Goal: Task Accomplishment & Management: Manage account settings

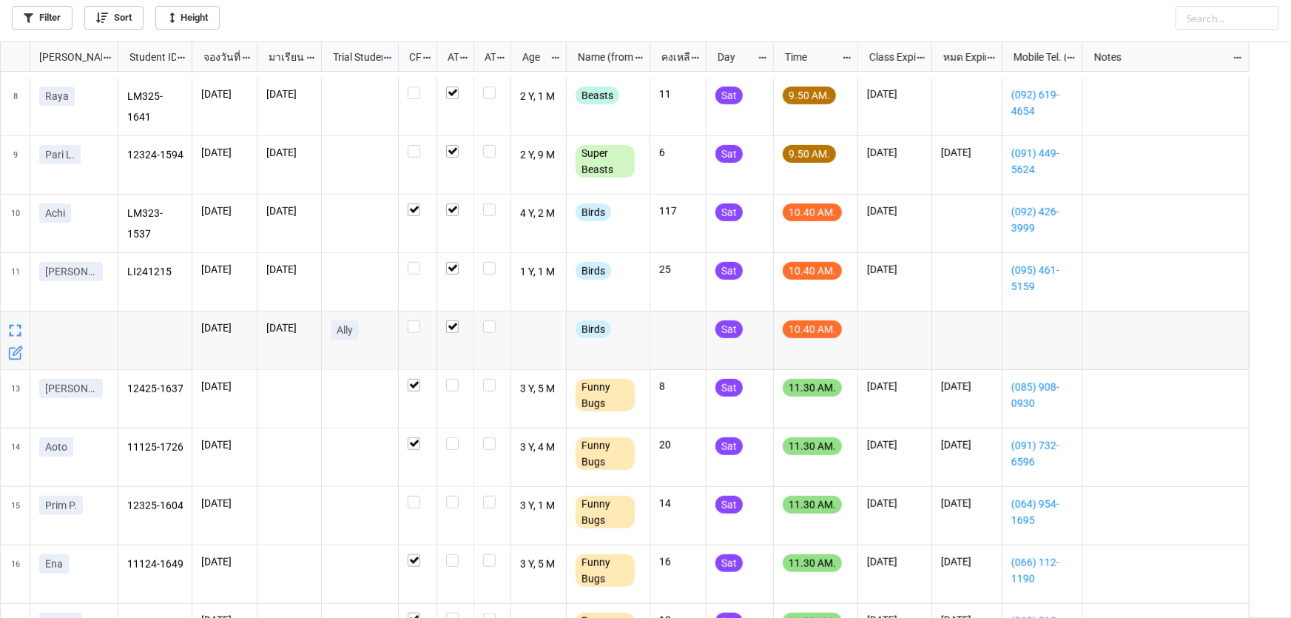
scroll to position [538, 0]
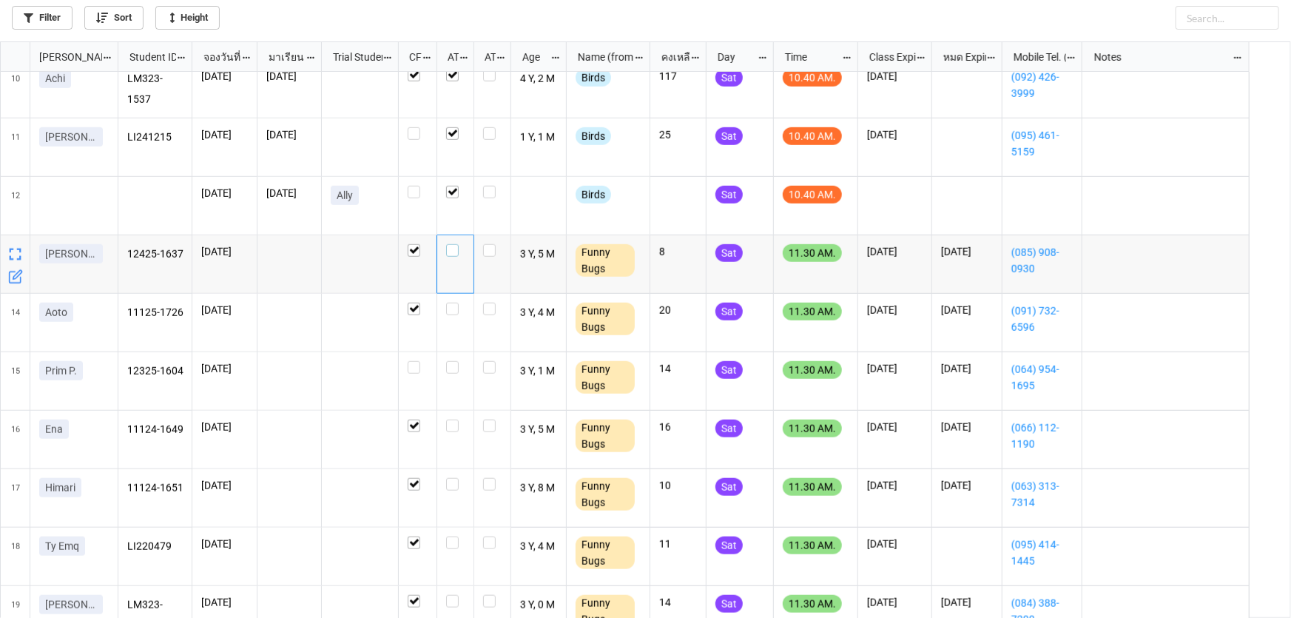
click at [450, 244] on label "grid" at bounding box center [455, 244] width 18 height 0
click at [453, 302] on label "grid" at bounding box center [455, 302] width 18 height 0
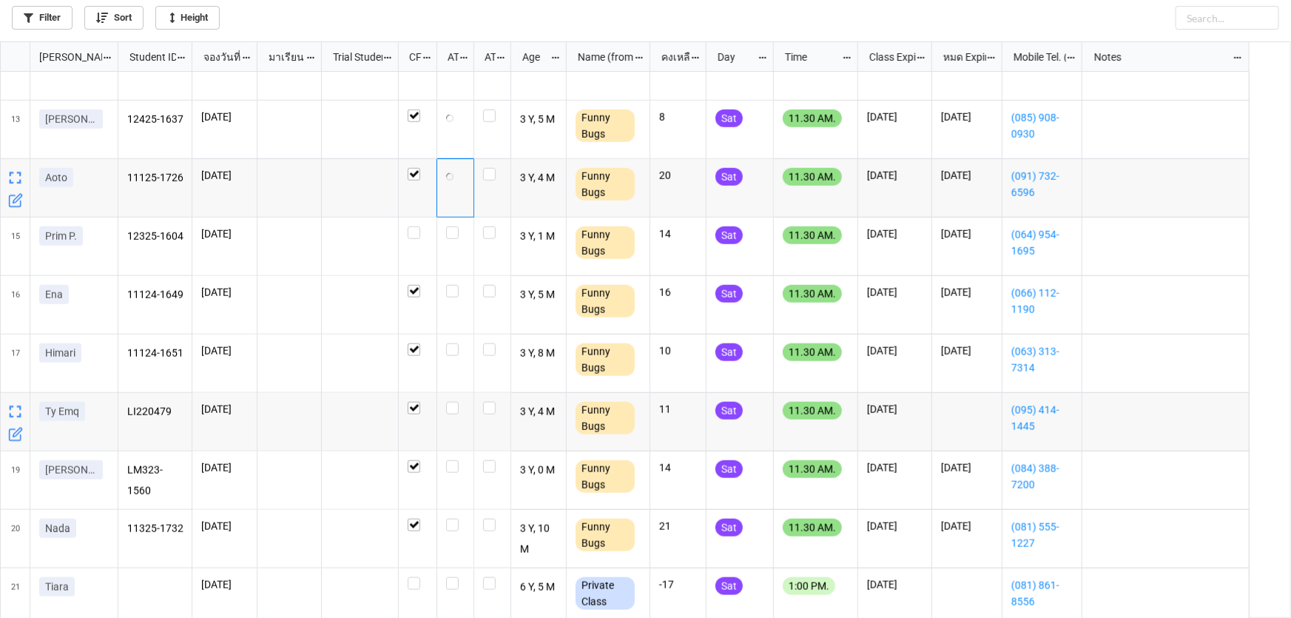
scroll to position [740, 0]
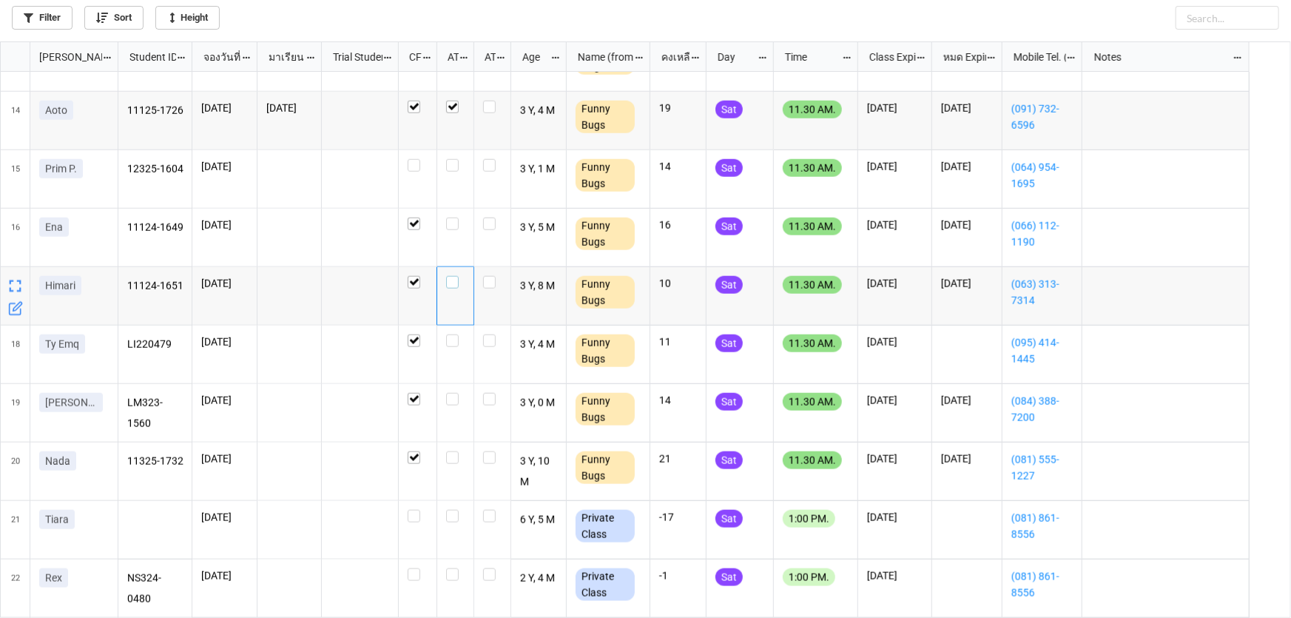
click at [456, 276] on label "grid" at bounding box center [455, 276] width 18 height 0
click at [451, 393] on label "grid" at bounding box center [455, 393] width 18 height 0
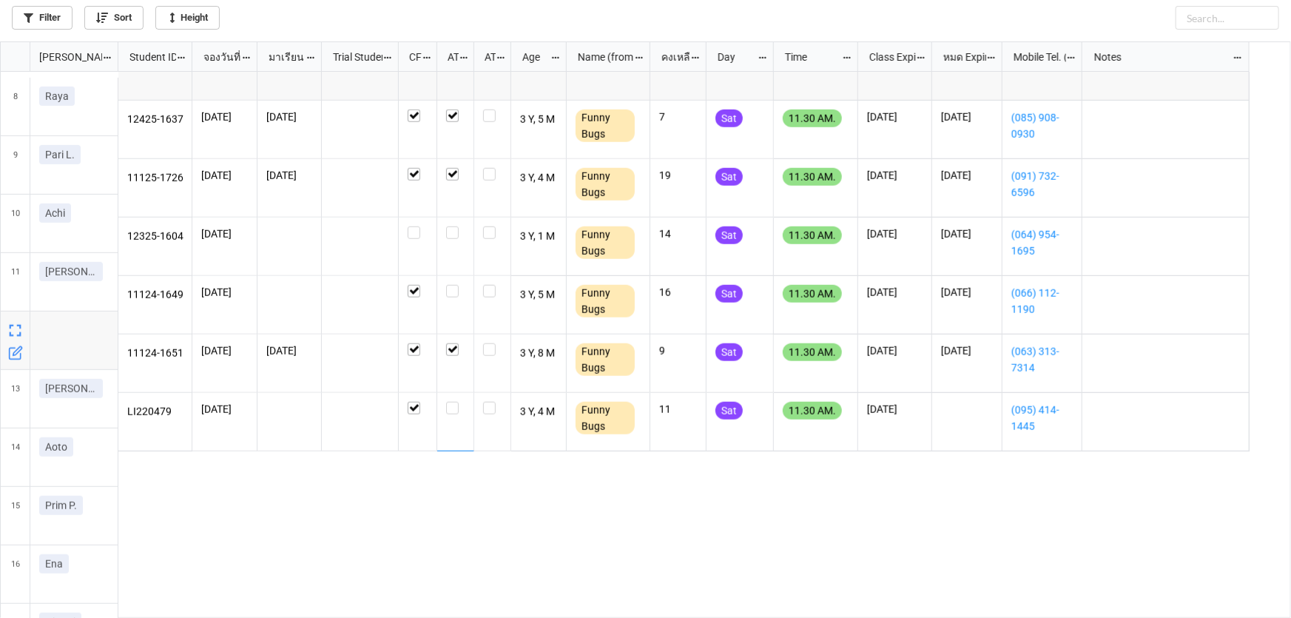
scroll to position [672, 0]
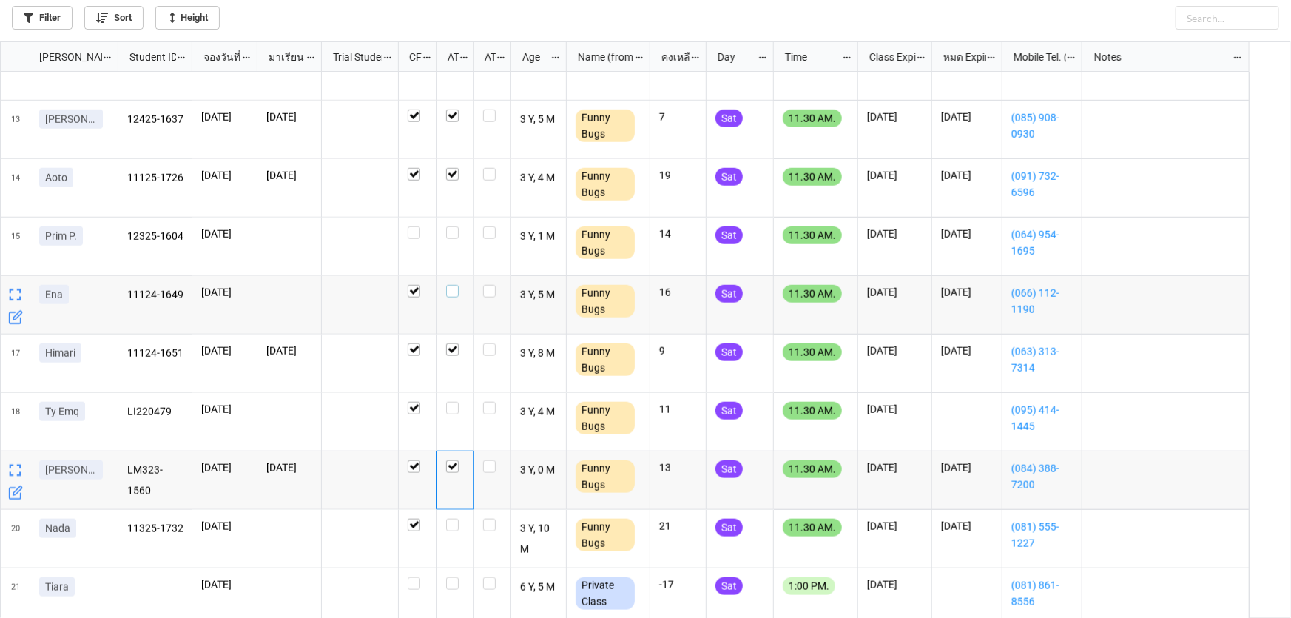
click at [451, 285] on label "grid" at bounding box center [455, 285] width 18 height 0
click at [447, 518] on label "grid" at bounding box center [455, 518] width 18 height 0
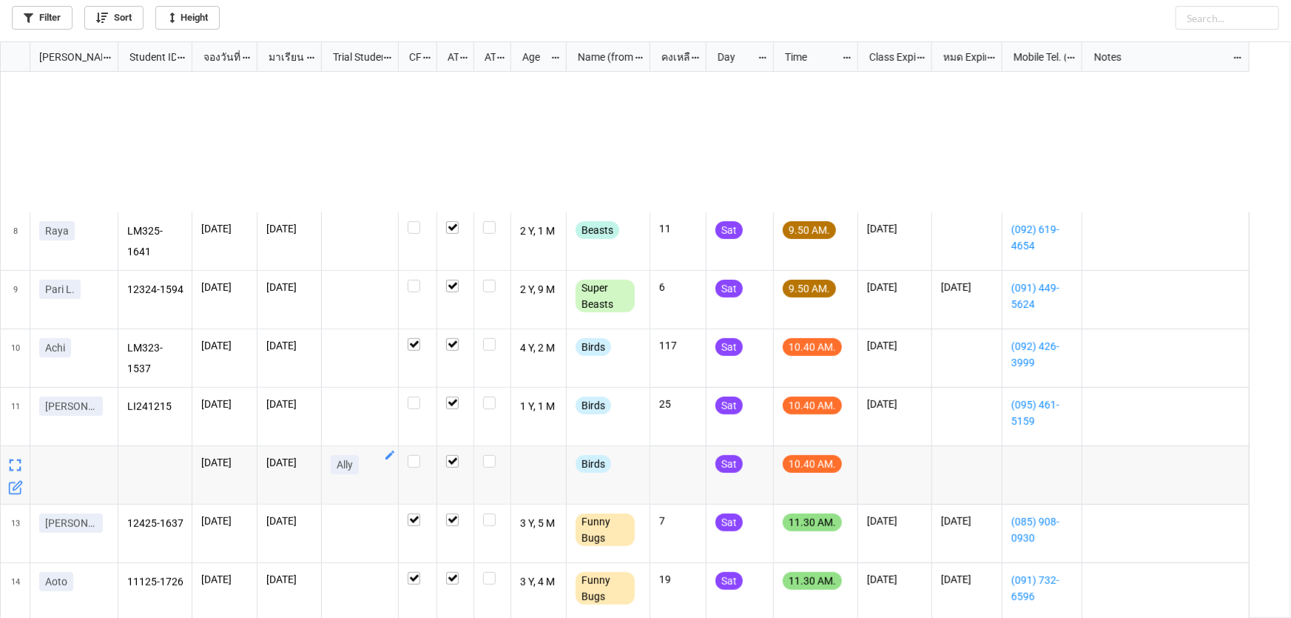
scroll to position [470, 0]
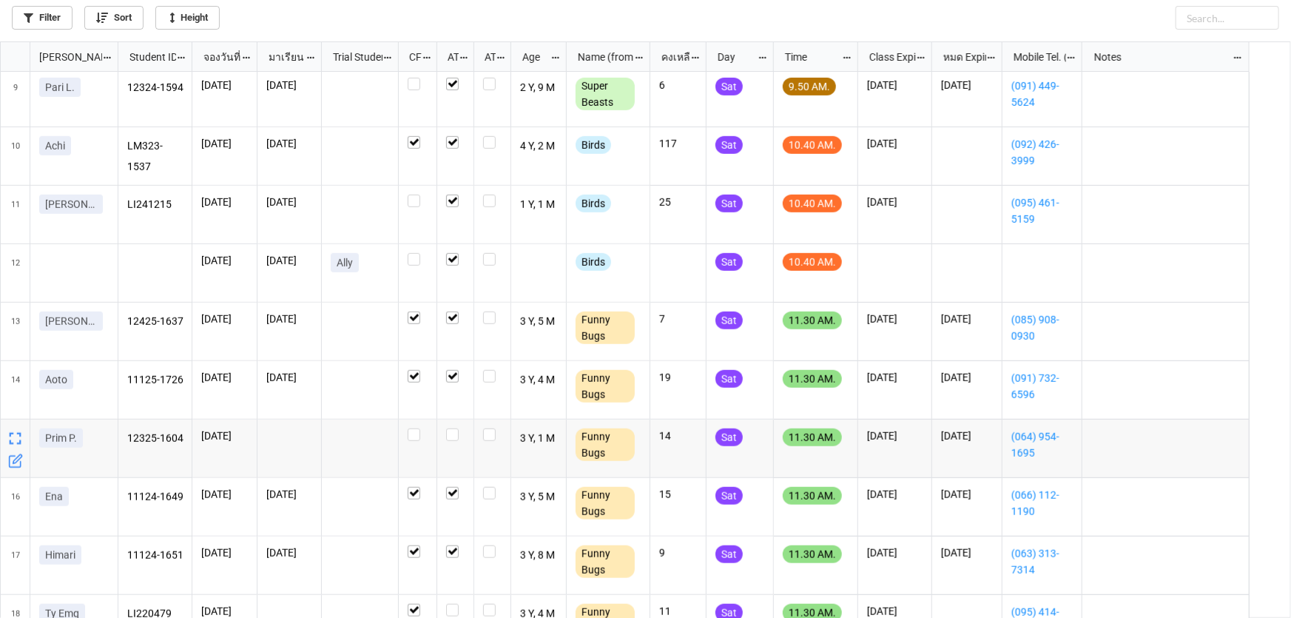
click at [11, 460] on icon "grid" at bounding box center [15, 460] width 15 height 15
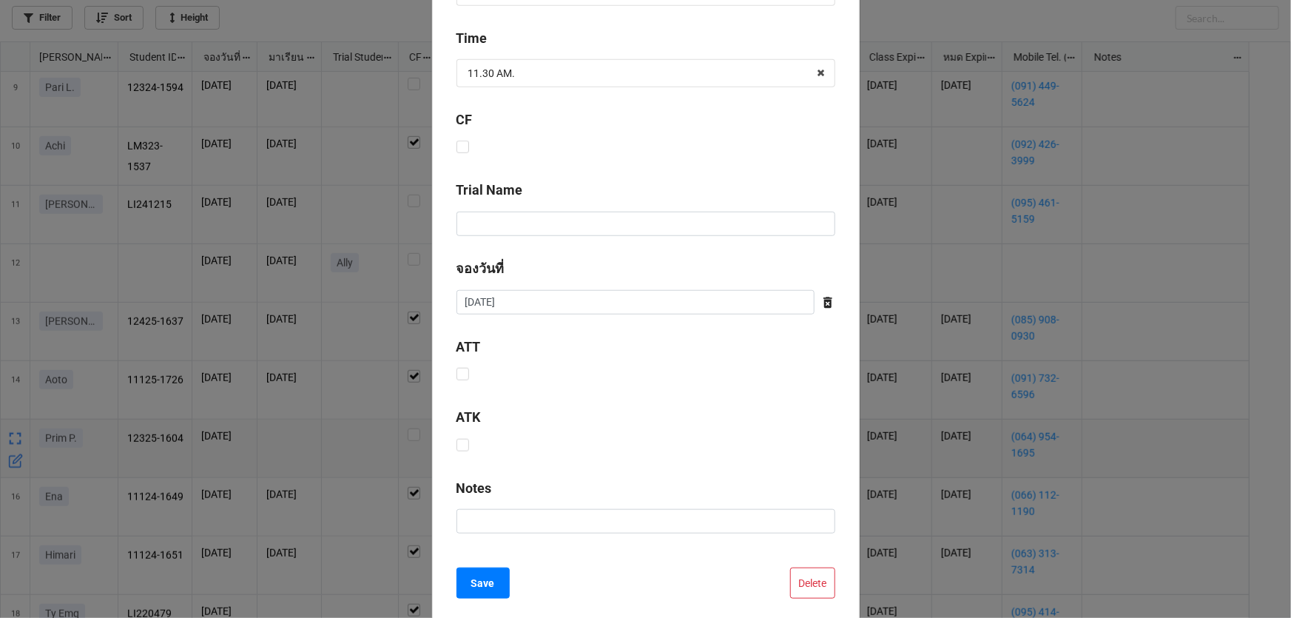
scroll to position [599, 0]
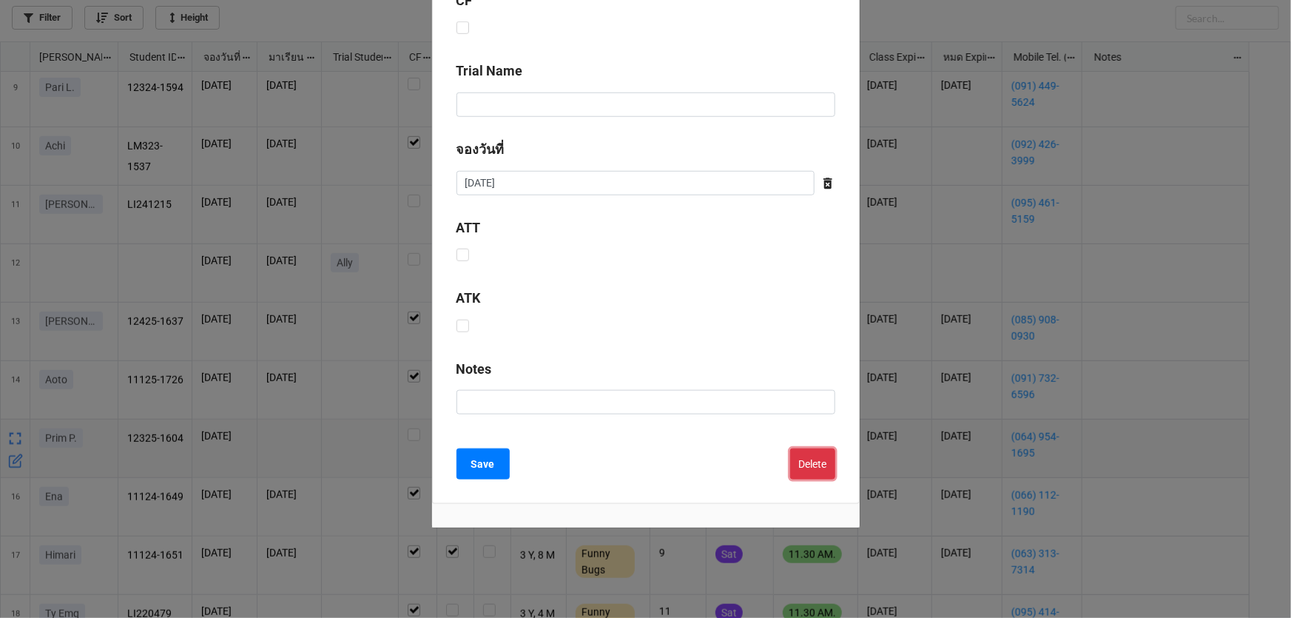
click at [806, 453] on button "Delete" at bounding box center [812, 463] width 45 height 31
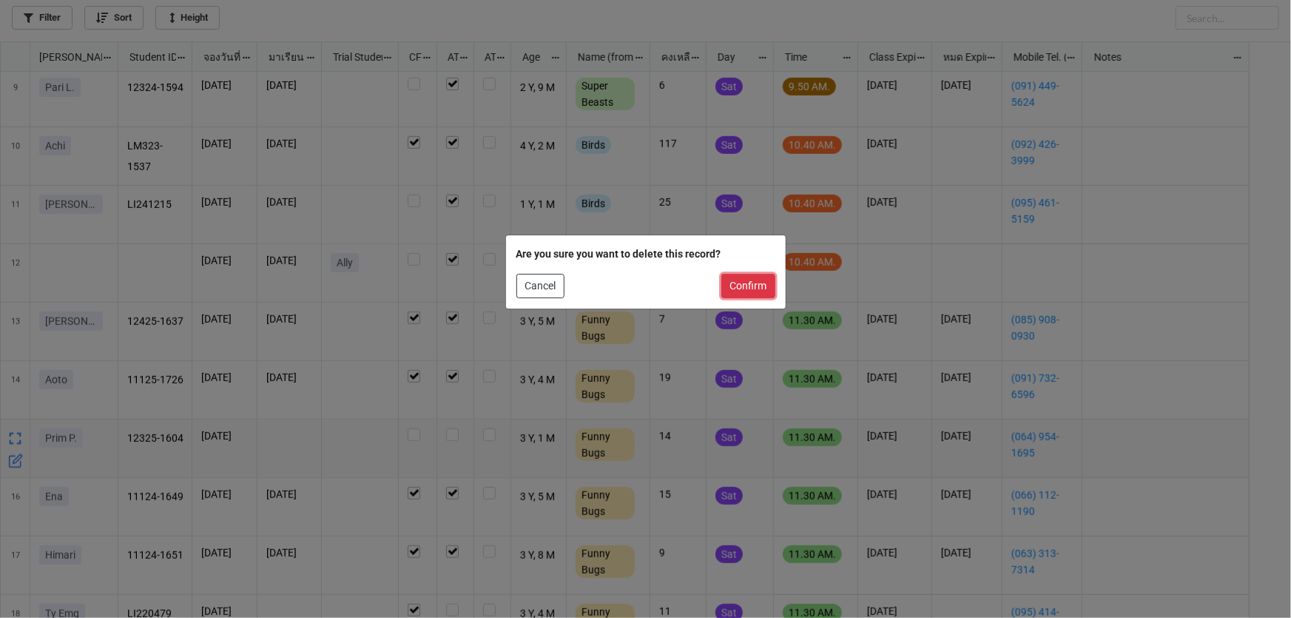
click at [754, 285] on button "Confirm" at bounding box center [748, 286] width 54 height 25
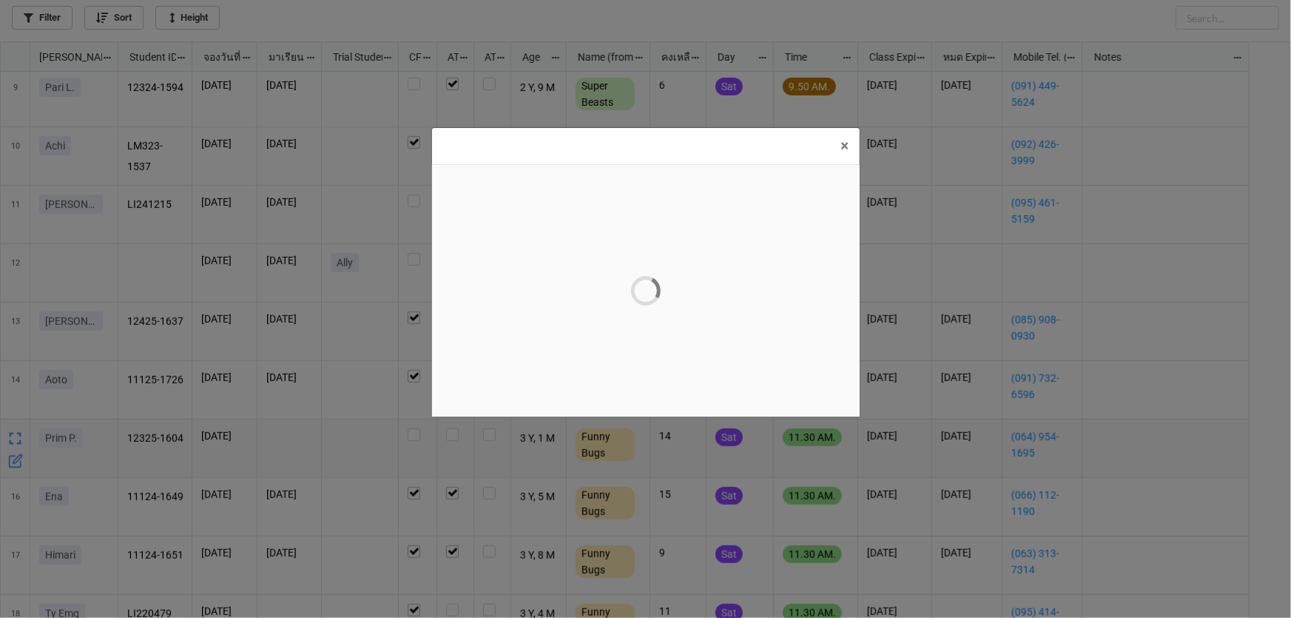
scroll to position [0, 0]
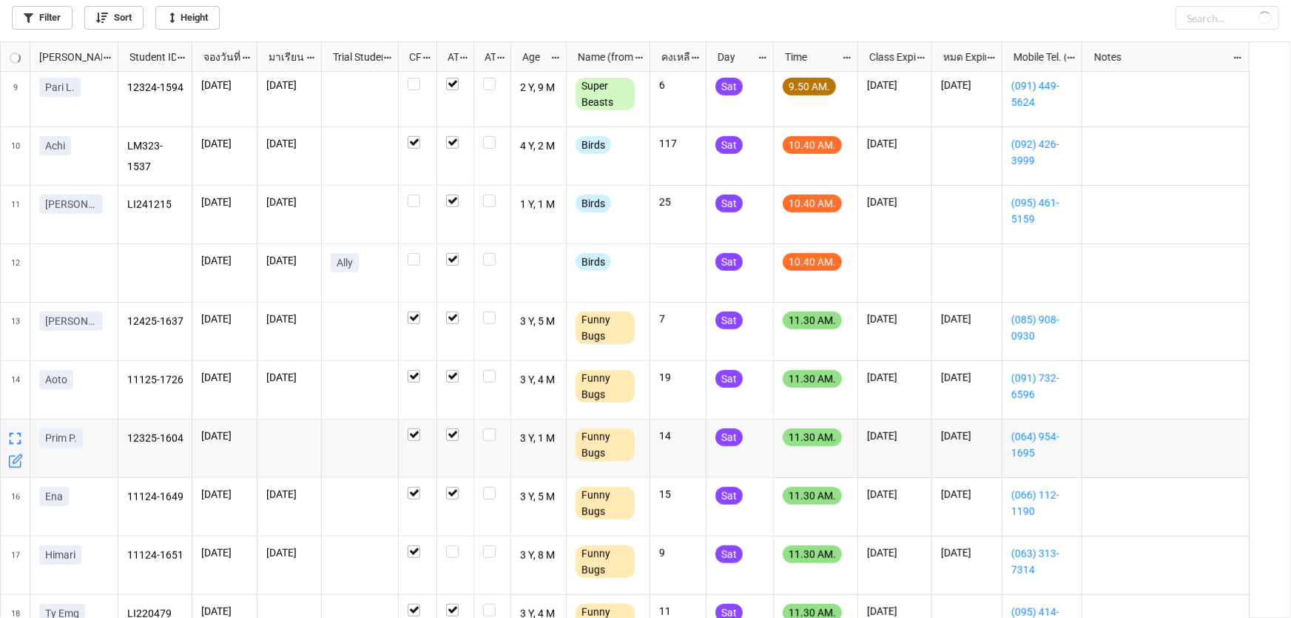
checkbox input "true"
checkbox input "false"
checkbox input "true"
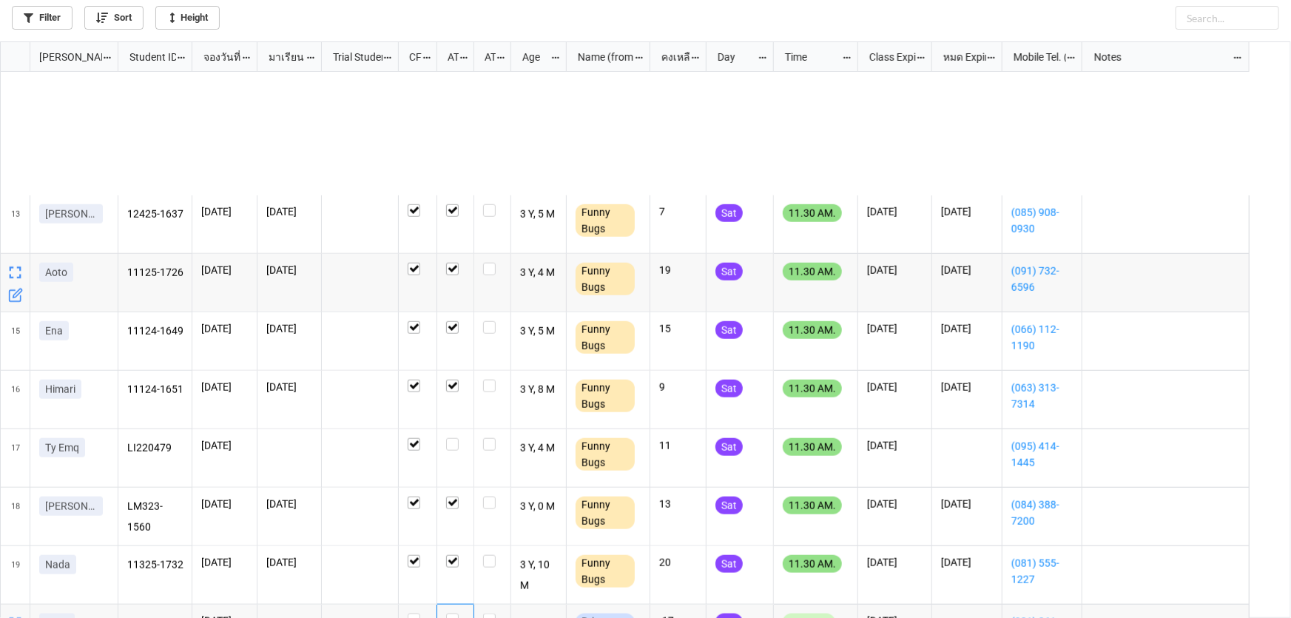
scroll to position [740, 0]
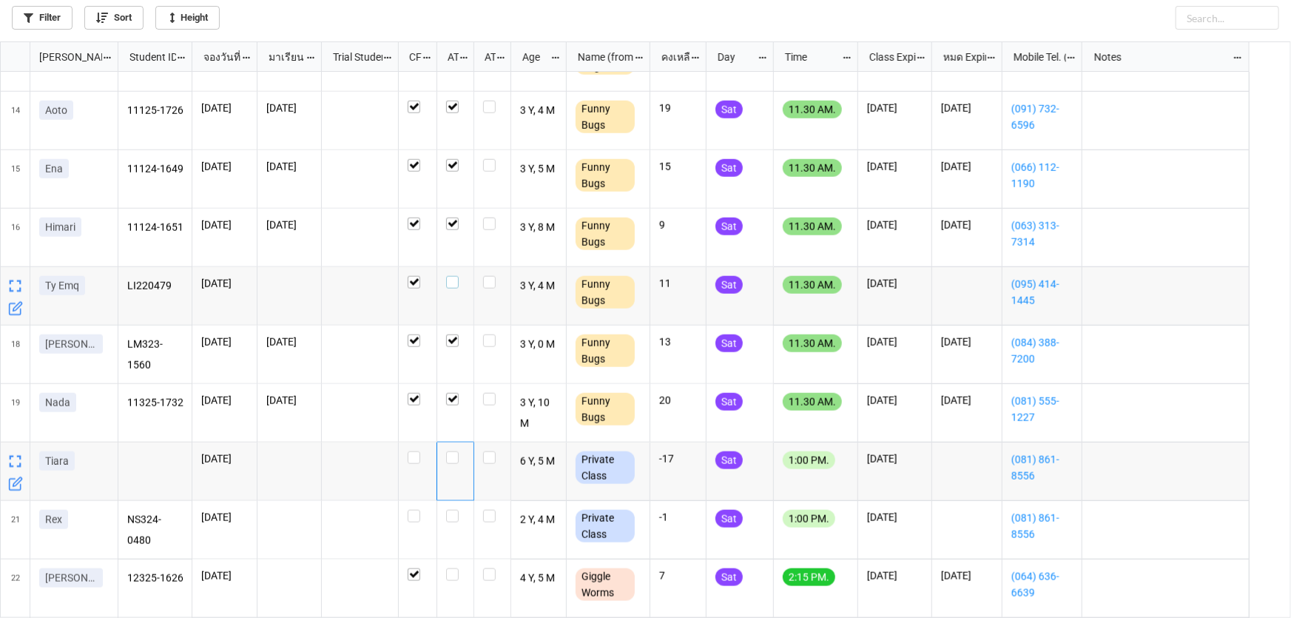
click at [451, 276] on label "grid" at bounding box center [455, 276] width 18 height 0
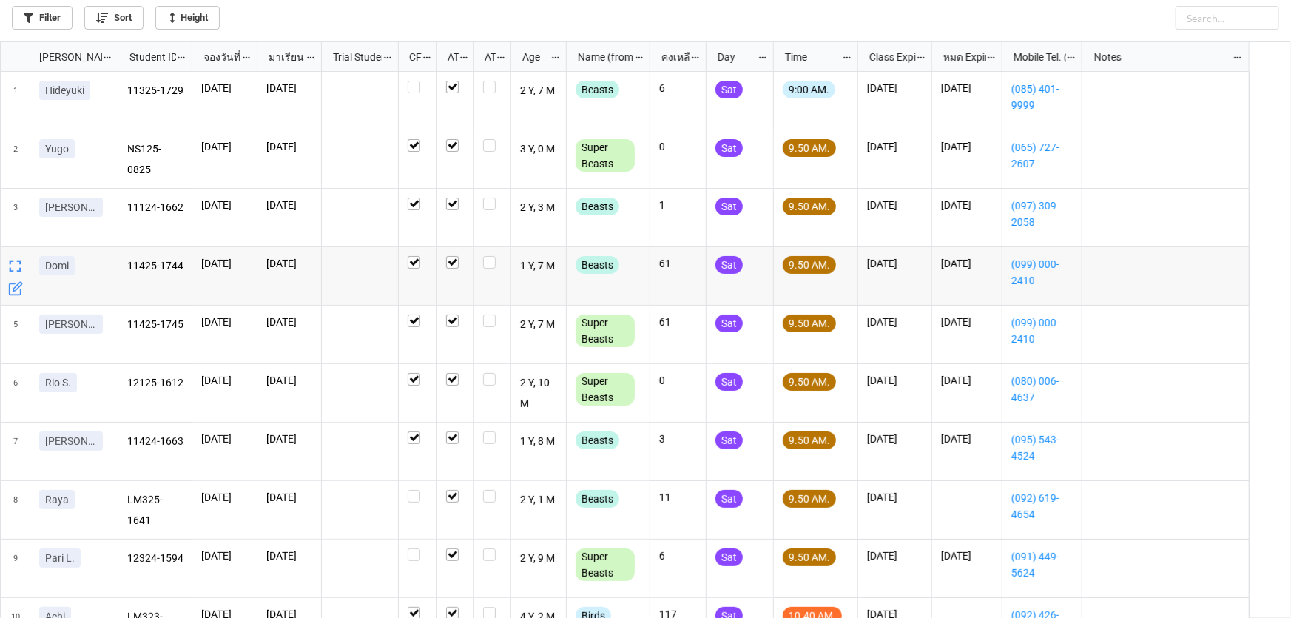
scroll to position [67, 0]
